Goal: Information Seeking & Learning: Learn about a topic

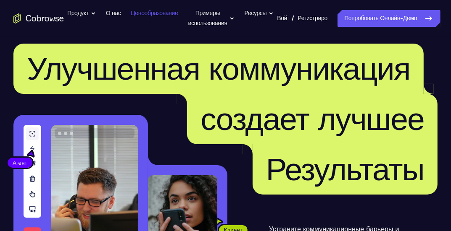
click at [156, 12] on link "Ценообразование" at bounding box center [154, 13] width 47 height 17
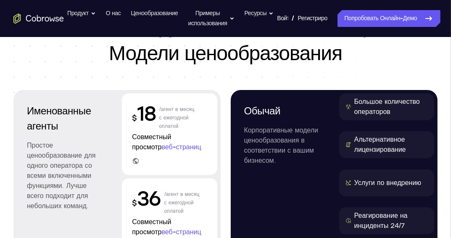
scroll to position [54, 0]
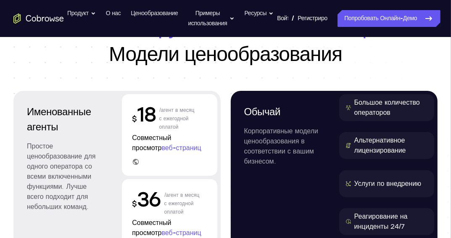
click at [46, 19] on icon "Перейти на главную страницу" at bounding box center [38, 18] width 50 height 10
